Goal: Task Accomplishment & Management: Complete application form

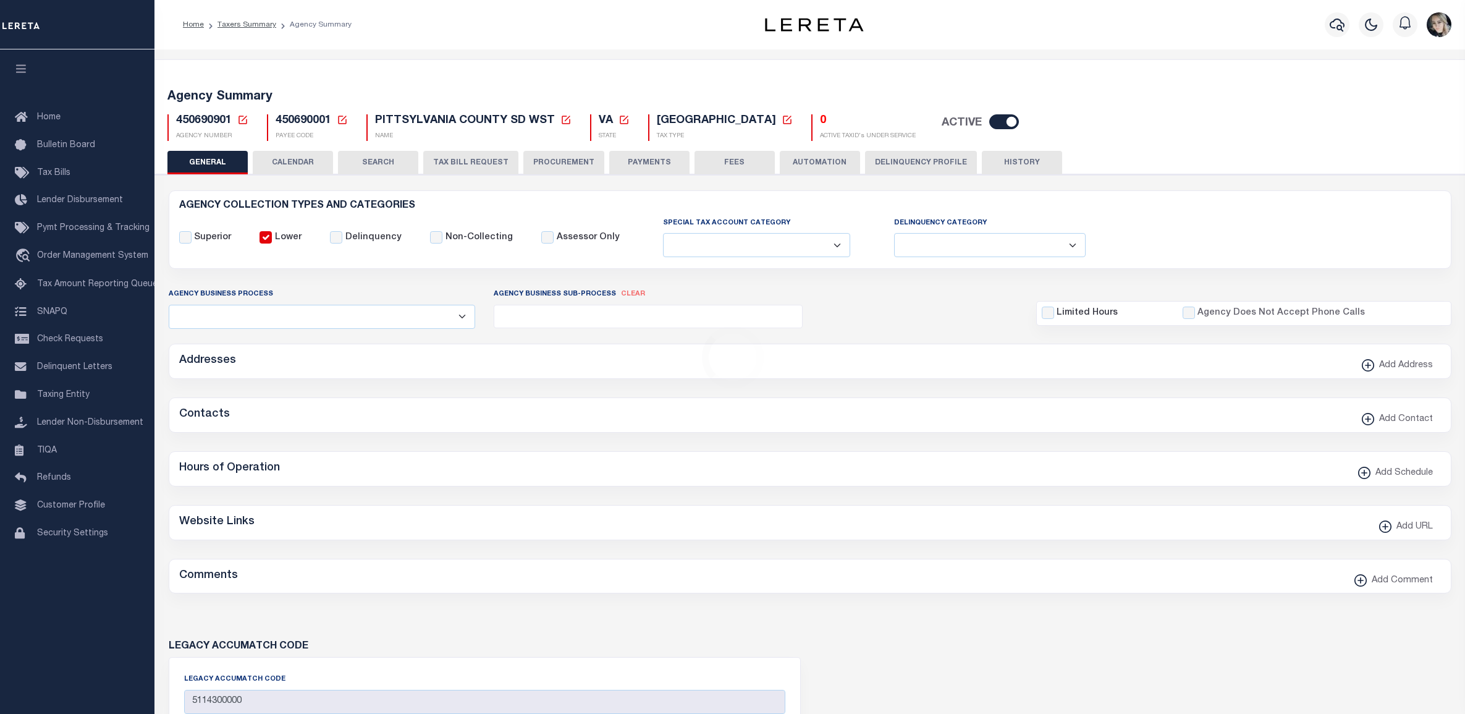
select select
click at [241, 121] on icon at bounding box center [242, 119] width 11 height 11
click at [0, 0] on input "Agency Number" at bounding box center [0, 0] width 0 height 0
paste input "420192001"
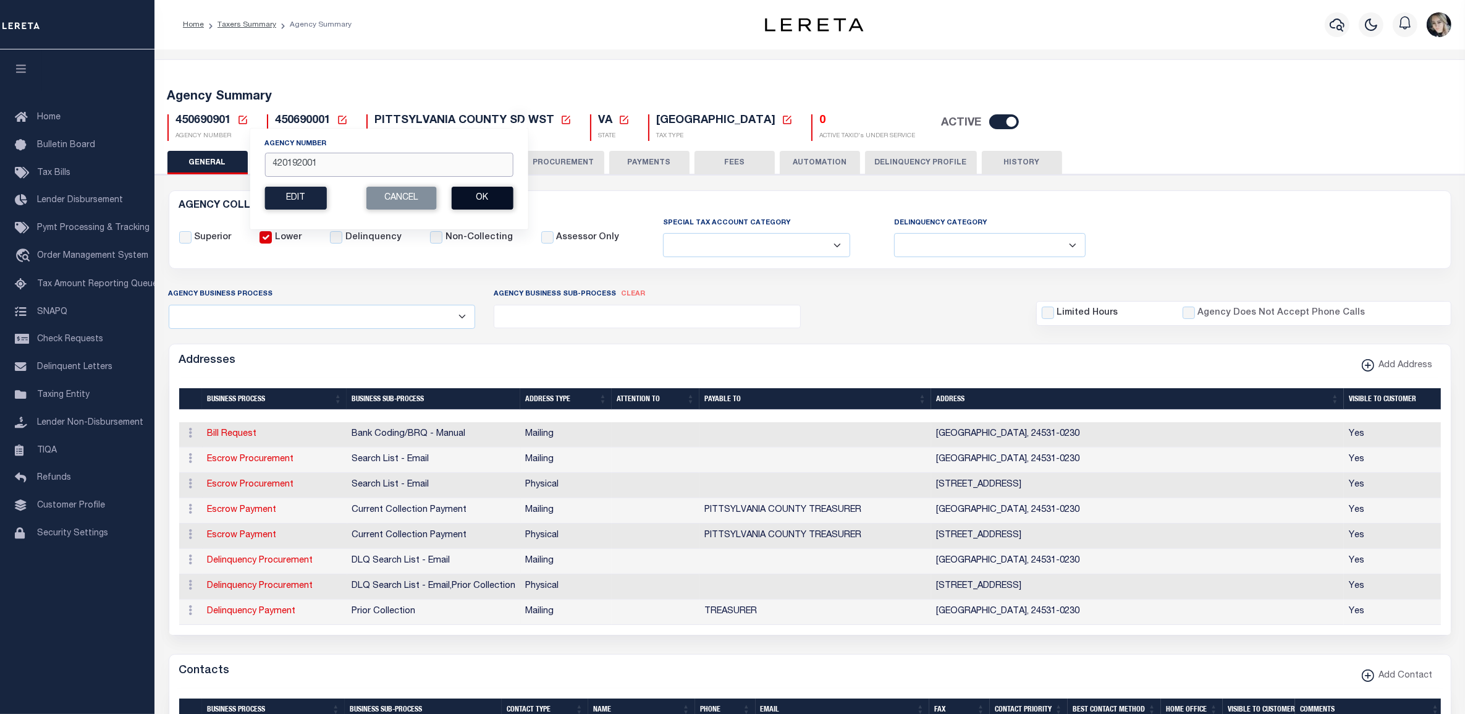
type input "420192001"
click at [502, 198] on button "Ok" at bounding box center [482, 198] width 62 height 23
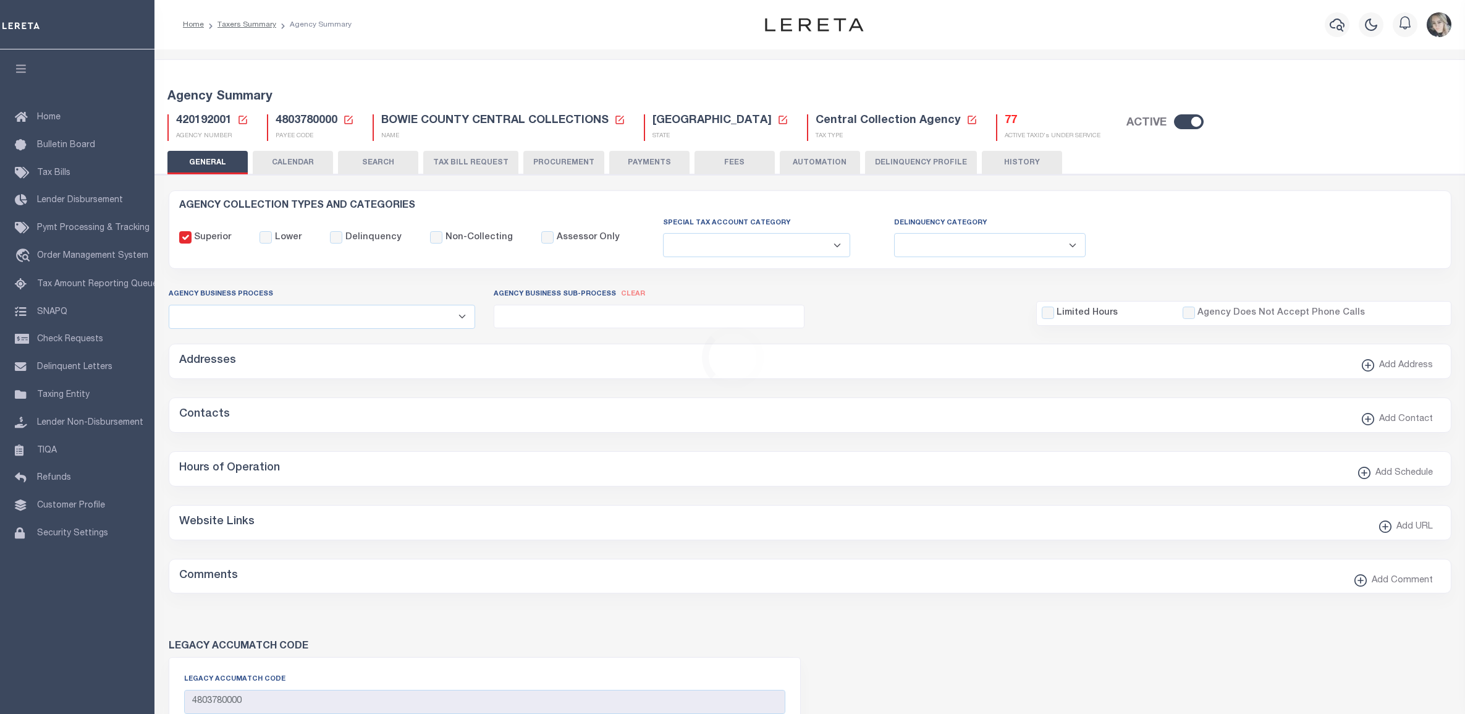
select select
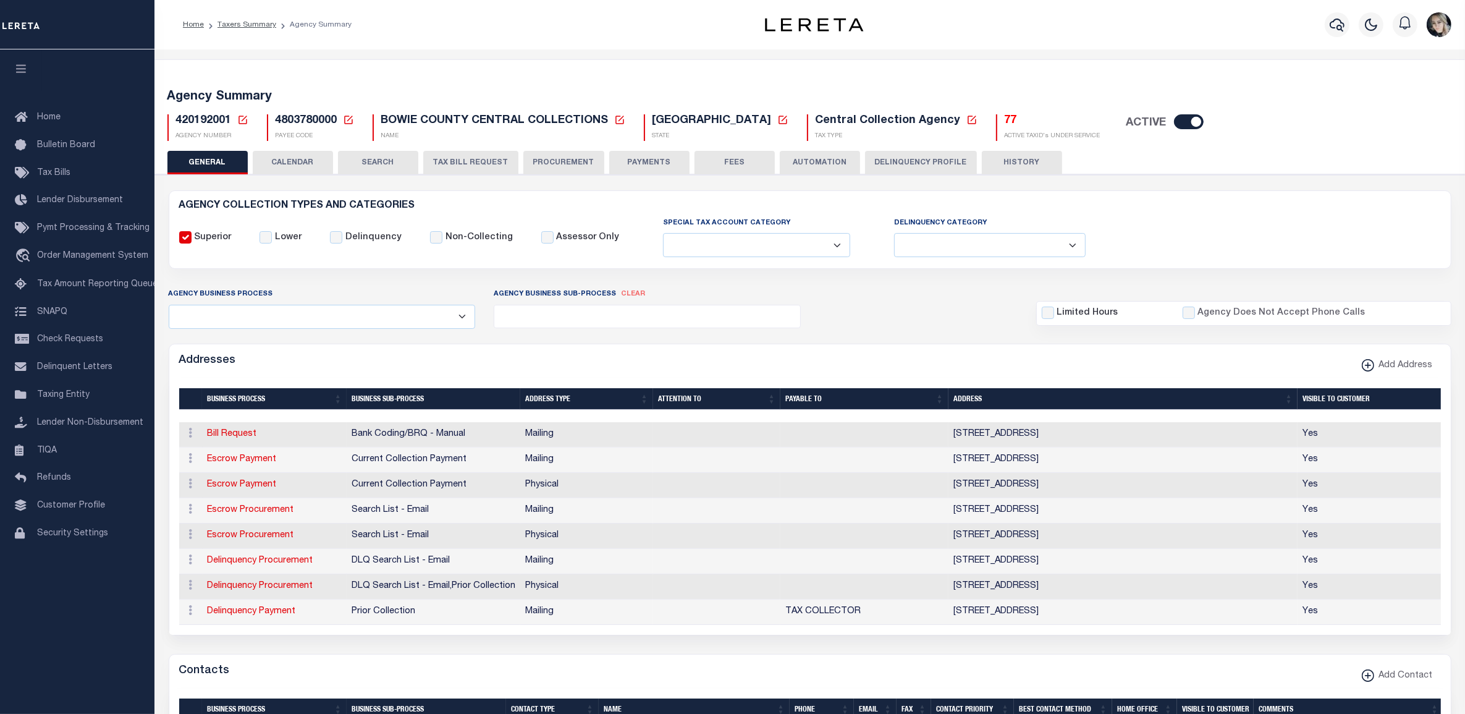
click at [506, 159] on button "TAX BILL REQUEST" at bounding box center [470, 162] width 95 height 23
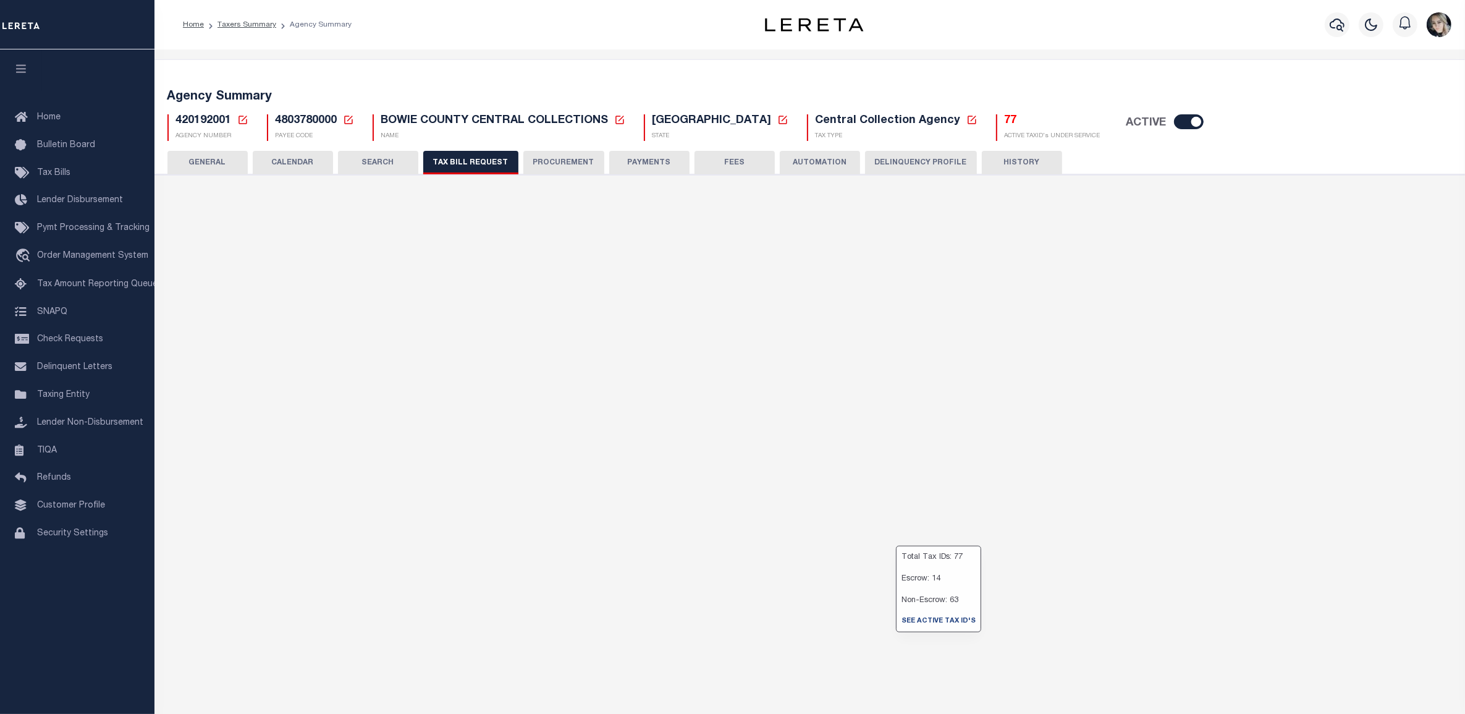
select select "22"
select select "true"
select select "13"
select select "1"
type input "00000059"
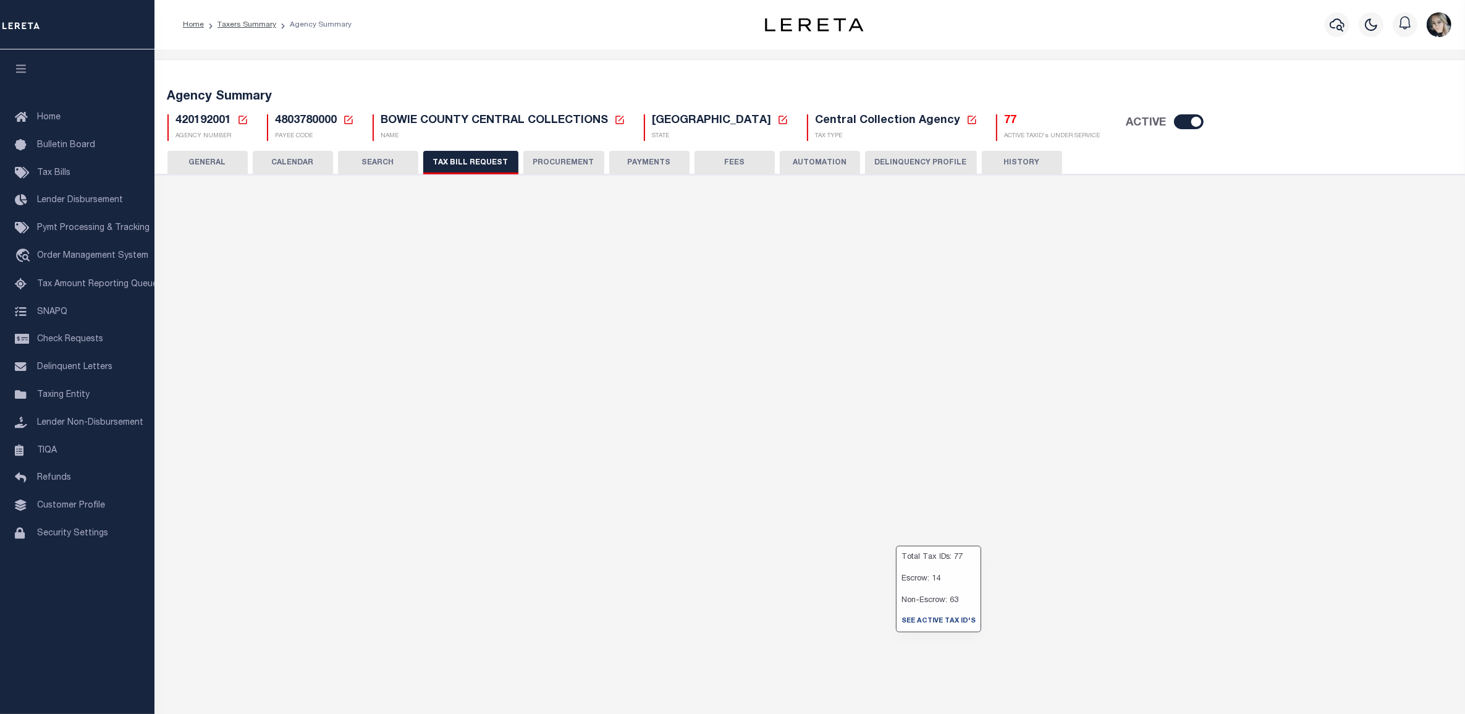
select select
